Goal: Find specific page/section: Find specific page/section

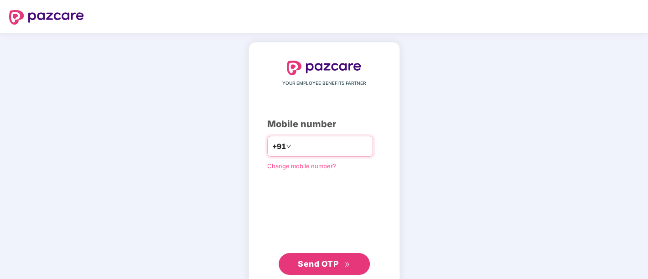
type input "**********"
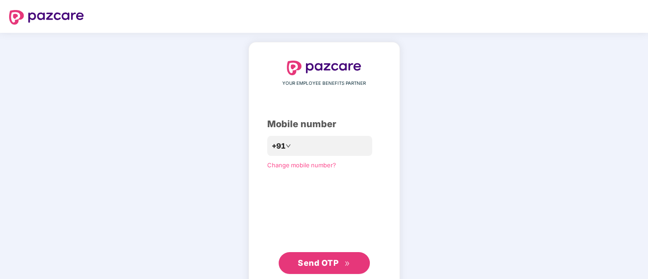
click at [312, 264] on span "Send OTP" at bounding box center [318, 263] width 41 height 10
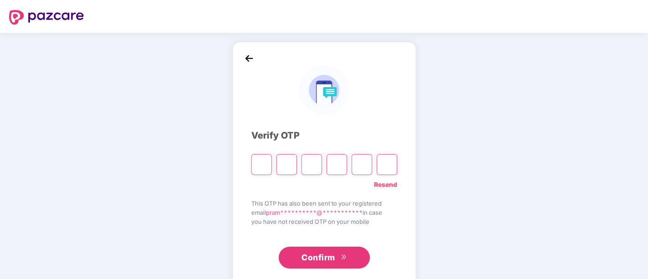
paste input "*"
type input "*"
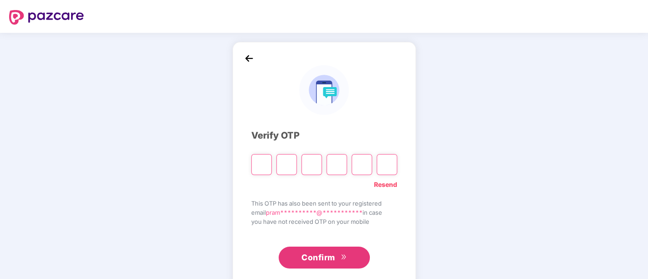
type input "*"
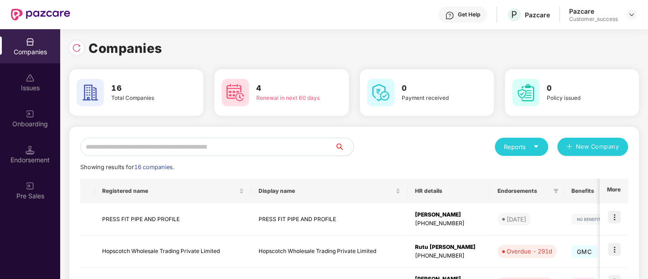
click at [39, 53] on div "Companies" at bounding box center [30, 51] width 60 height 9
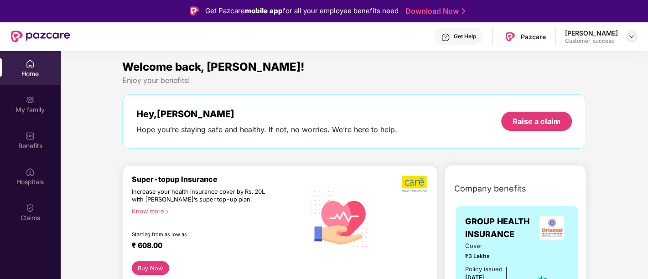
click at [632, 36] on img at bounding box center [631, 36] width 7 height 7
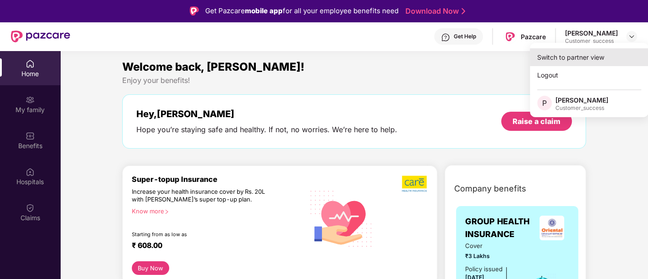
click at [588, 58] on div "Switch to partner view" at bounding box center [589, 57] width 119 height 18
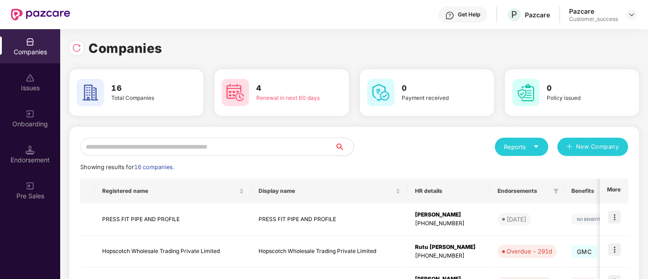
click at [531, 148] on div "Reports" at bounding box center [521, 146] width 35 height 9
click at [575, 169] on img at bounding box center [575, 169] width 9 height 9
click at [538, 144] on icon "caret-down" at bounding box center [536, 147] width 6 height 6
click at [579, 168] on img at bounding box center [575, 169] width 9 height 9
click at [544, 148] on div "Reports" at bounding box center [521, 147] width 53 height 18
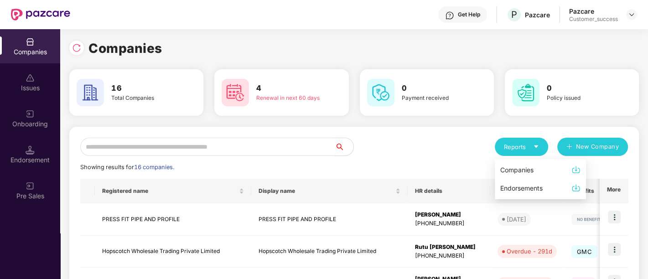
click at [576, 172] on img at bounding box center [575, 169] width 9 height 9
click at [526, 141] on div "Reports" at bounding box center [521, 147] width 53 height 18
click at [517, 150] on div "Reports" at bounding box center [521, 146] width 35 height 9
click at [519, 170] on div "Companies" at bounding box center [516, 170] width 33 height 10
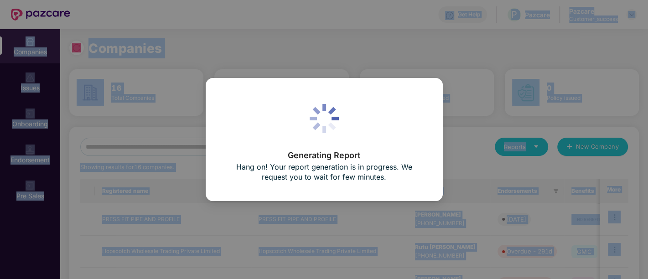
drag, startPoint x: 191, startPoint y: 2, endPoint x: 144, endPoint y: -52, distance: 72.4
click at [144, 0] on html "Get Help P Pazcare Pazcare Customer_success Companies Issues Onboarding Endorse…" at bounding box center [324, 139] width 648 height 279
click at [222, 43] on div "Generating Report Hang on! Your report generation is in progress. We request yo…" at bounding box center [324, 139] width 648 height 279
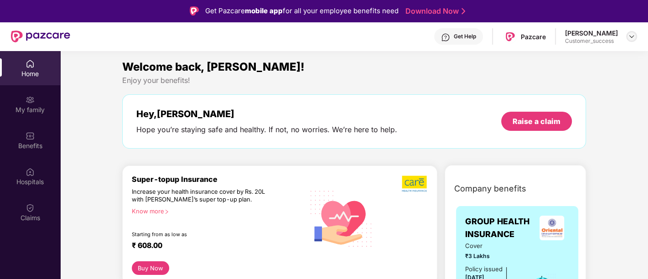
click at [633, 38] on img at bounding box center [631, 36] width 7 height 7
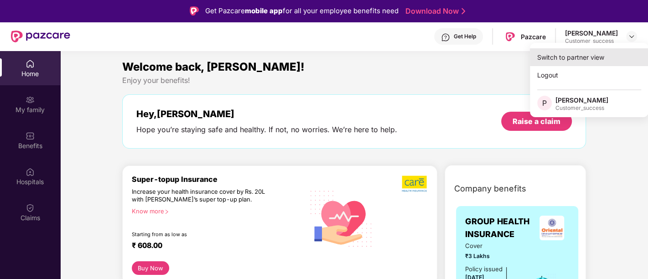
click at [577, 53] on div "Switch to partner view" at bounding box center [589, 57] width 119 height 18
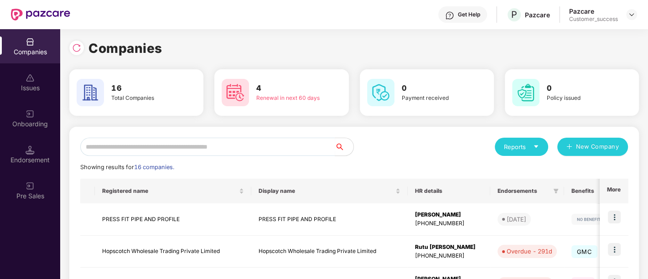
click at [513, 150] on div "Reports" at bounding box center [521, 146] width 35 height 9
click at [518, 169] on div "Companies" at bounding box center [516, 170] width 33 height 10
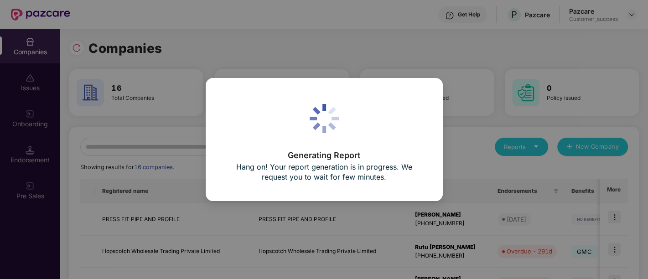
click at [448, 117] on div "Generating Report Hang on! Your report generation is in progress. We request yo…" at bounding box center [324, 139] width 648 height 279
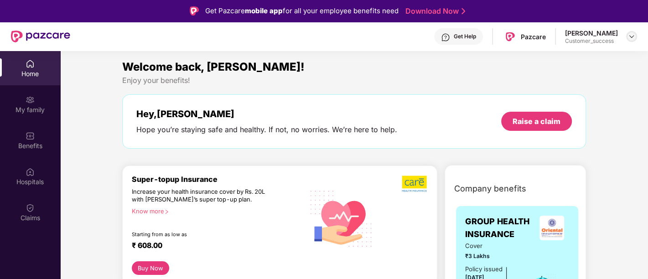
click at [629, 36] on img at bounding box center [631, 36] width 7 height 7
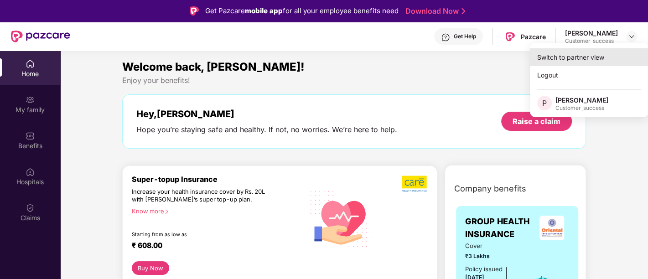
click at [563, 58] on div "Switch to partner view" at bounding box center [589, 57] width 119 height 18
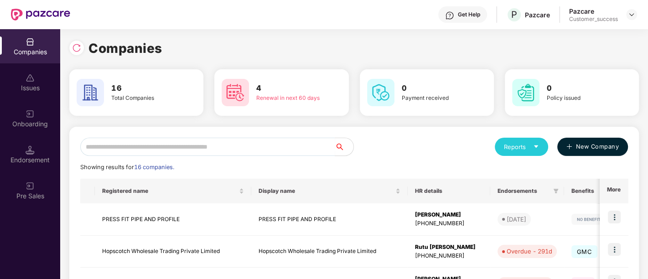
click at [565, 145] on button "New Company" at bounding box center [592, 147] width 71 height 18
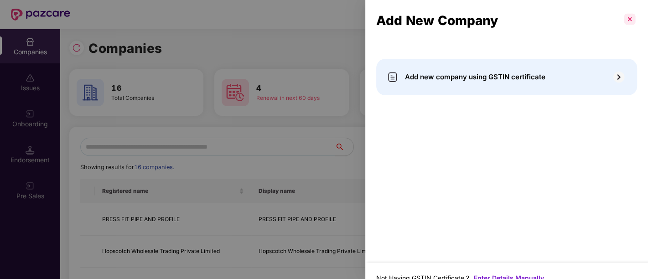
click at [628, 20] on p at bounding box center [629, 19] width 15 height 15
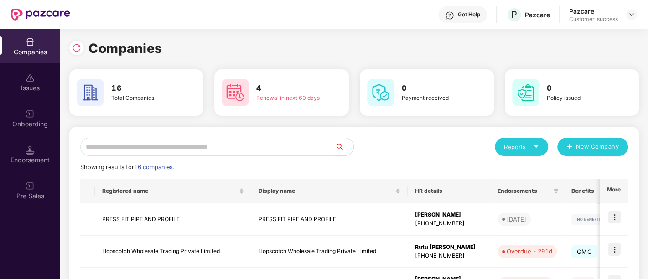
click at [514, 148] on div "Reports" at bounding box center [521, 146] width 35 height 9
click at [575, 169] on img at bounding box center [575, 169] width 9 height 9
click at [529, 144] on div "Reports" at bounding box center [521, 146] width 35 height 9
click at [540, 186] on div "Endorsements" at bounding box center [521, 188] width 42 height 10
click at [516, 150] on div "Reports" at bounding box center [521, 146] width 35 height 9
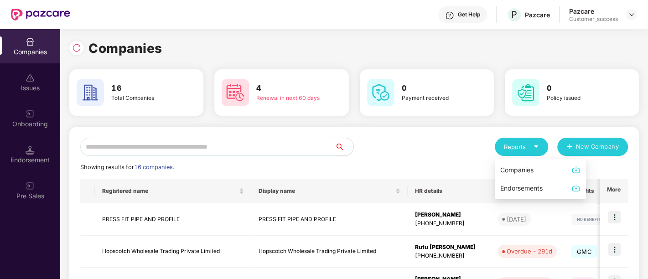
click at [519, 171] on div "Companies" at bounding box center [516, 170] width 33 height 10
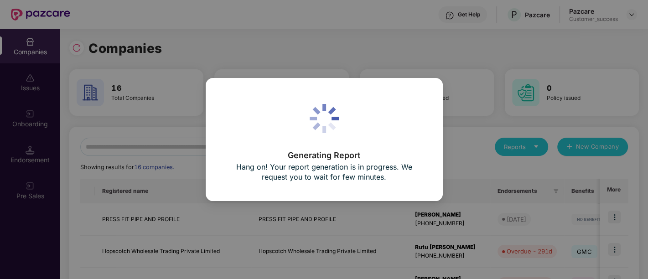
click at [489, 118] on div "Generating Report Hang on! Your report generation is in progress. We request yo…" at bounding box center [324, 139] width 648 height 279
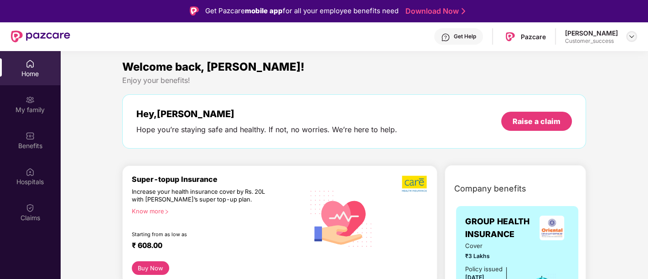
click at [630, 37] on img at bounding box center [631, 36] width 7 height 7
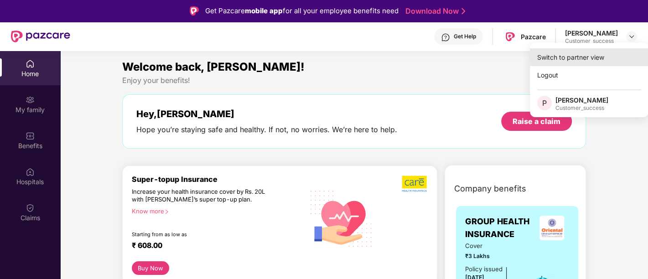
click at [574, 59] on div "Switch to partner view" at bounding box center [589, 57] width 119 height 18
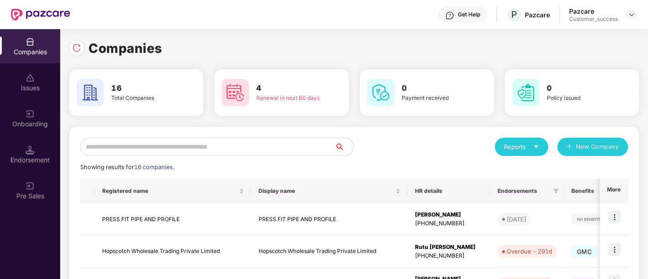
click at [534, 147] on icon "caret-down" at bounding box center [536, 147] width 6 height 6
click at [514, 170] on div "Companies" at bounding box center [516, 170] width 33 height 10
